Goal: Understand process/instructions: Learn how to perform a task or action

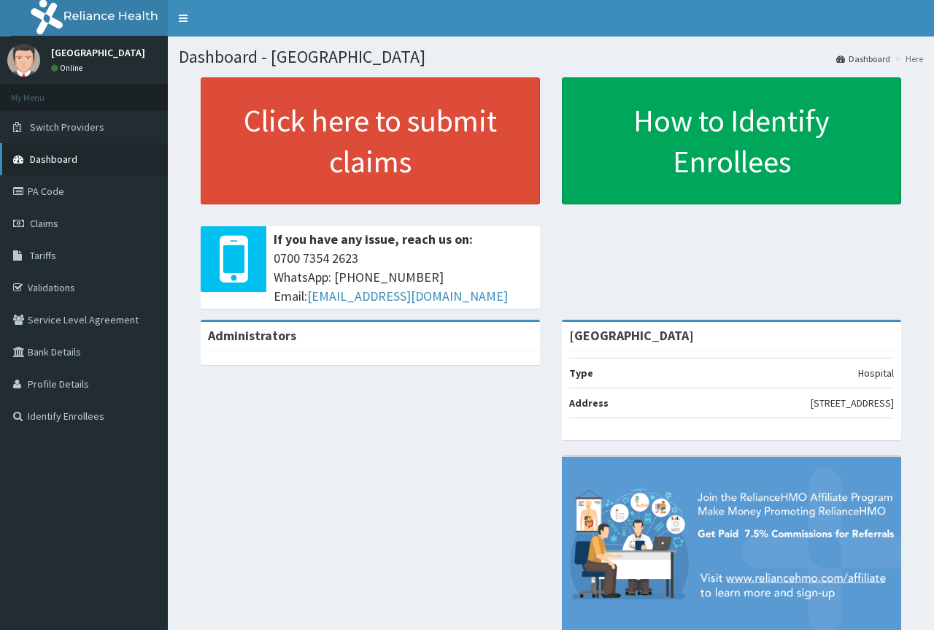
click at [80, 150] on link "Dashboard" at bounding box center [84, 159] width 168 height 32
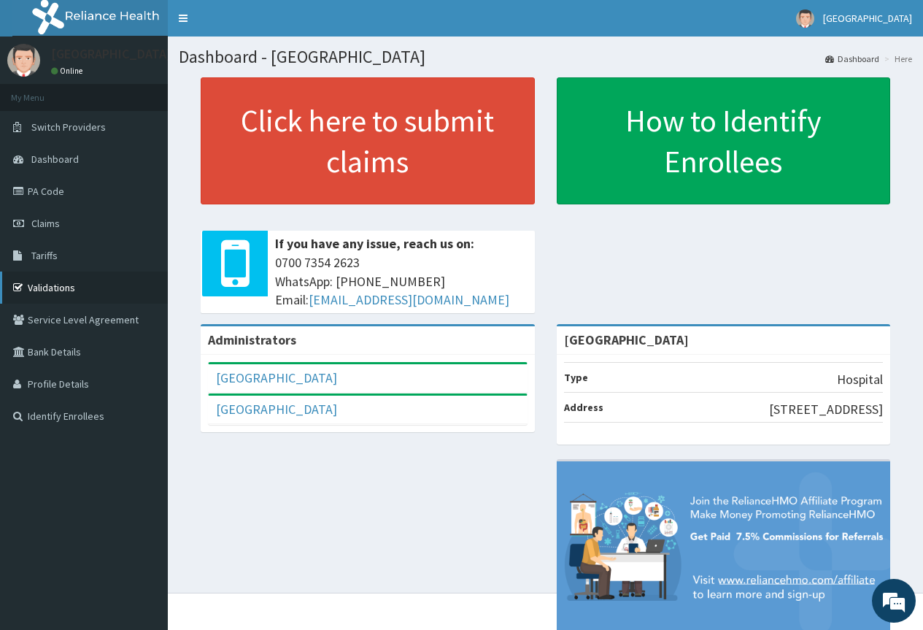
click at [61, 280] on link "Validations" at bounding box center [84, 287] width 168 height 32
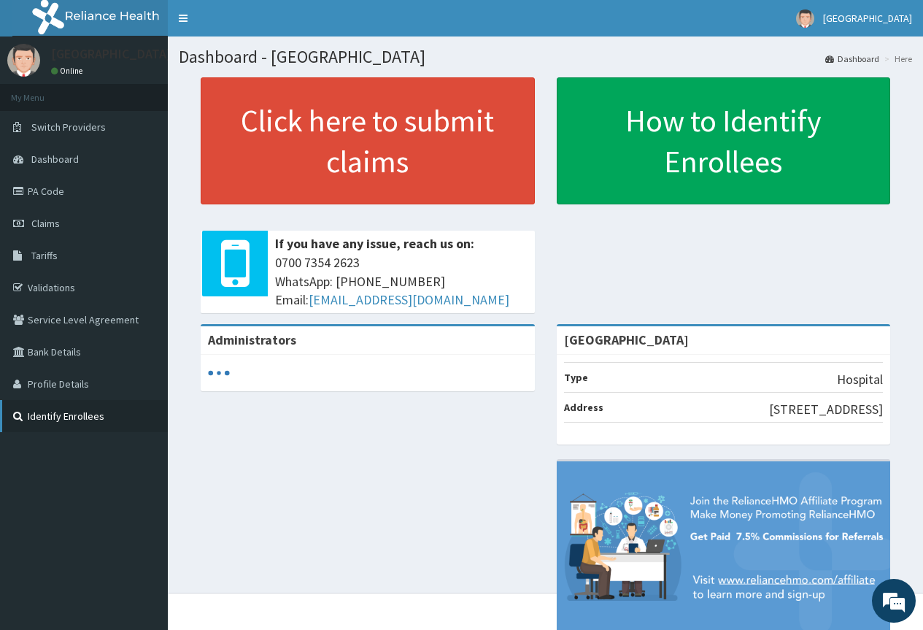
click at [29, 412] on link "Identify Enrollees" at bounding box center [84, 416] width 168 height 32
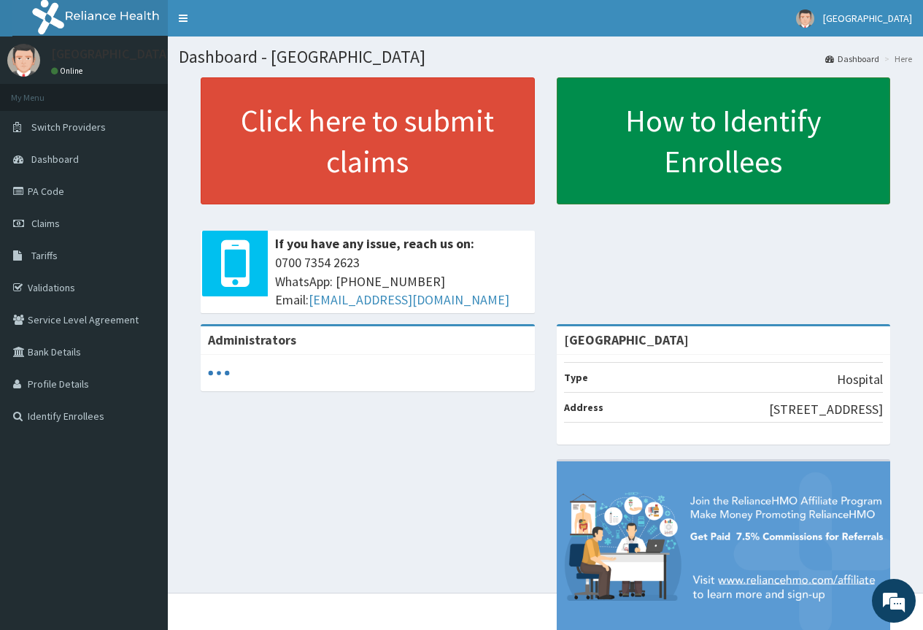
click at [665, 174] on link "How to Identify Enrollees" at bounding box center [724, 140] width 334 height 127
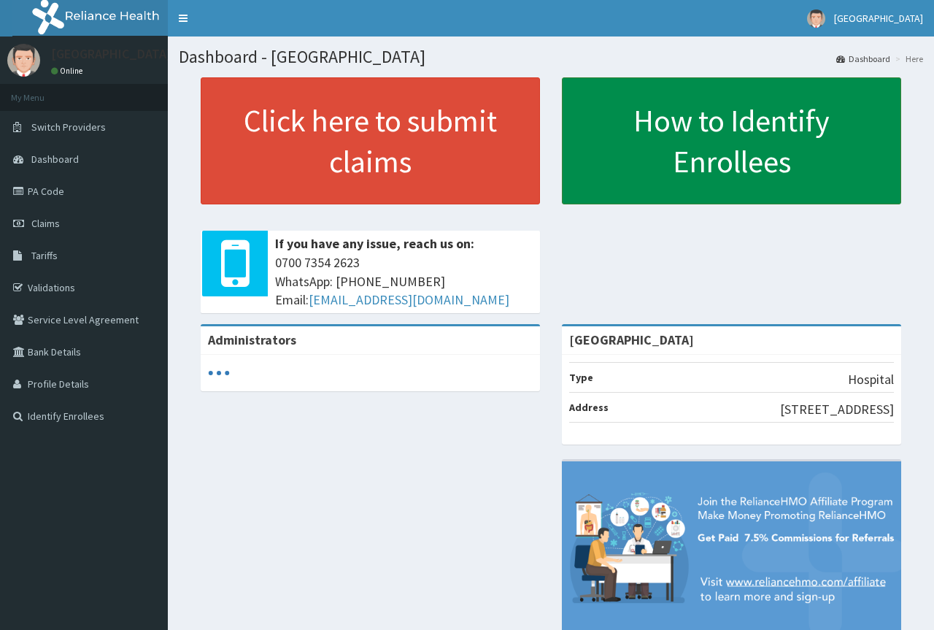
click at [670, 129] on link "How to Identify Enrollees" at bounding box center [731, 140] width 339 height 127
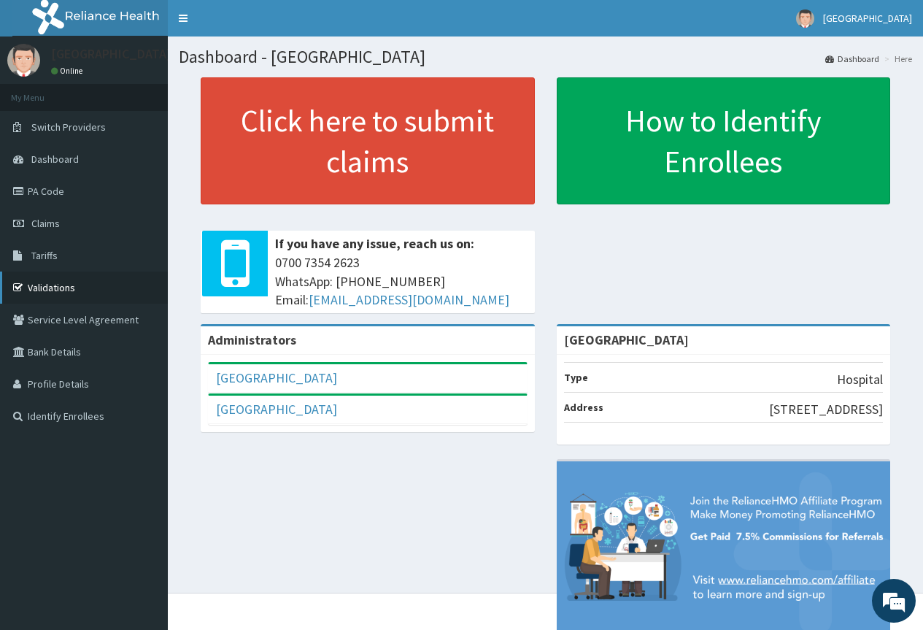
click at [42, 290] on link "Validations" at bounding box center [84, 287] width 168 height 32
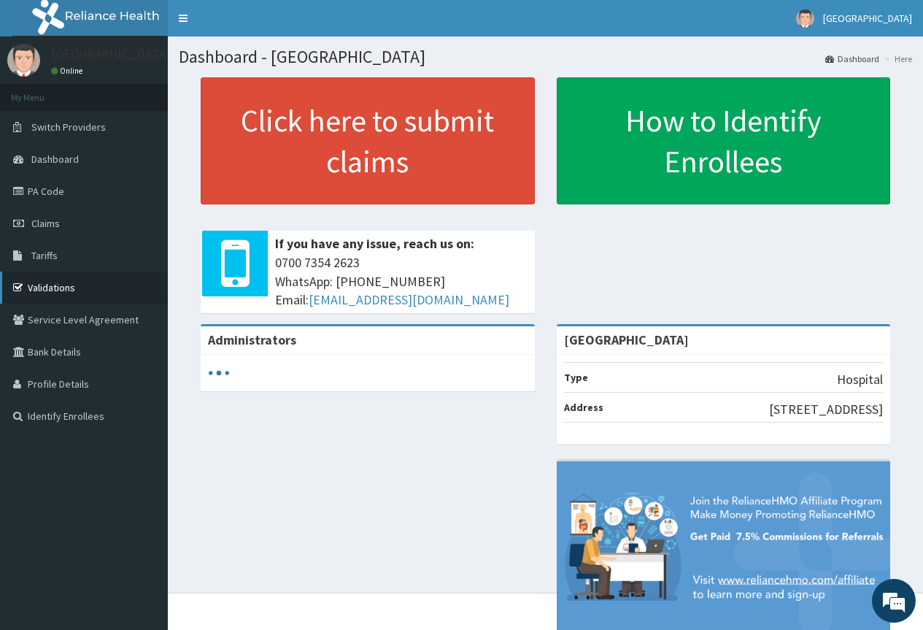
click at [60, 289] on link "Validations" at bounding box center [84, 287] width 168 height 32
